Goal: Task Accomplishment & Management: Manage account settings

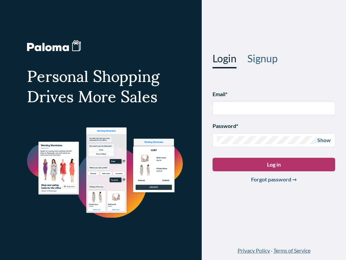
click at [274, 108] on input "text" at bounding box center [274, 108] width 114 height 8
type input "[EMAIL_ADDRESS][DOMAIN_NAME]"
click at [274, 108] on input "[EMAIL_ADDRESS][DOMAIN_NAME]" at bounding box center [274, 108] width 114 height 8
type input "[EMAIL_ADDRESS][DOMAIN_NAME]"
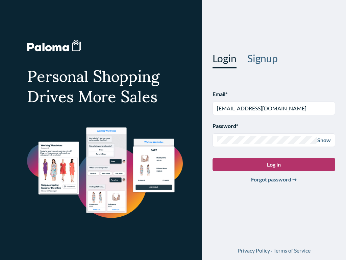
click at [274, 108] on input "[EMAIL_ADDRESS][DOMAIN_NAME]" at bounding box center [274, 108] width 114 height 8
click at [274, 108] on input "text" at bounding box center [274, 108] width 114 height 8
type input "[PERSON_NAME][EMAIL_ADDRESS][DOMAIN_NAME]"
click at [274, 108] on input "[PERSON_NAME][EMAIL_ADDRESS][DOMAIN_NAME]" at bounding box center [274, 108] width 114 height 8
click at [274, 108] on input "text" at bounding box center [274, 108] width 114 height 8
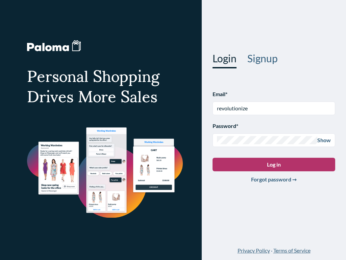
type input "revolutionize"
click at [274, 108] on input "revolutionize" at bounding box center [274, 108] width 114 height 8
click at [274, 164] on button "Log in" at bounding box center [274, 165] width 123 height 14
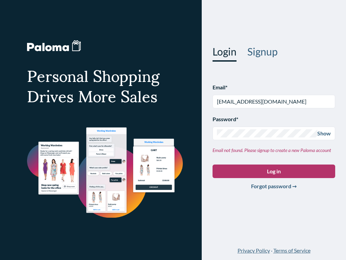
click at [274, 101] on input "[EMAIL_ADDRESS][DOMAIN_NAME]" at bounding box center [274, 101] width 114 height 8
type input "[DOMAIN_NAME]"
click at [274, 171] on button "Log in" at bounding box center [274, 171] width 123 height 14
click at [274, 101] on input "[EMAIL_ADDRESS][DOMAIN_NAME]" at bounding box center [274, 101] width 114 height 8
type input "[DOMAIN_NAME]"
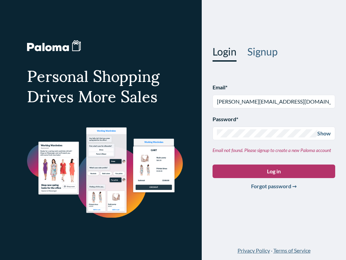
click at [274, 171] on button "Log in" at bounding box center [274, 171] width 123 height 14
click at [274, 101] on input "[PERSON_NAME][EMAIL_ADDRESS][DOMAIN_NAME]" at bounding box center [274, 101] width 114 height 8
type input "c"
click at [274, 171] on button "Log in" at bounding box center [274, 171] width 123 height 14
click at [274, 101] on input "[EMAIL_ADDRESS][DOMAIN_NAME]" at bounding box center [274, 101] width 114 height 8
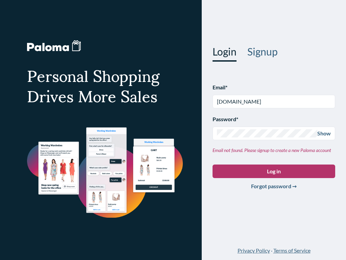
type input "[DOMAIN_NAME]"
type input "[EMAIL_ADDRESS][DOMAIN_NAME]"
